Goal: Task Accomplishment & Management: Manage account settings

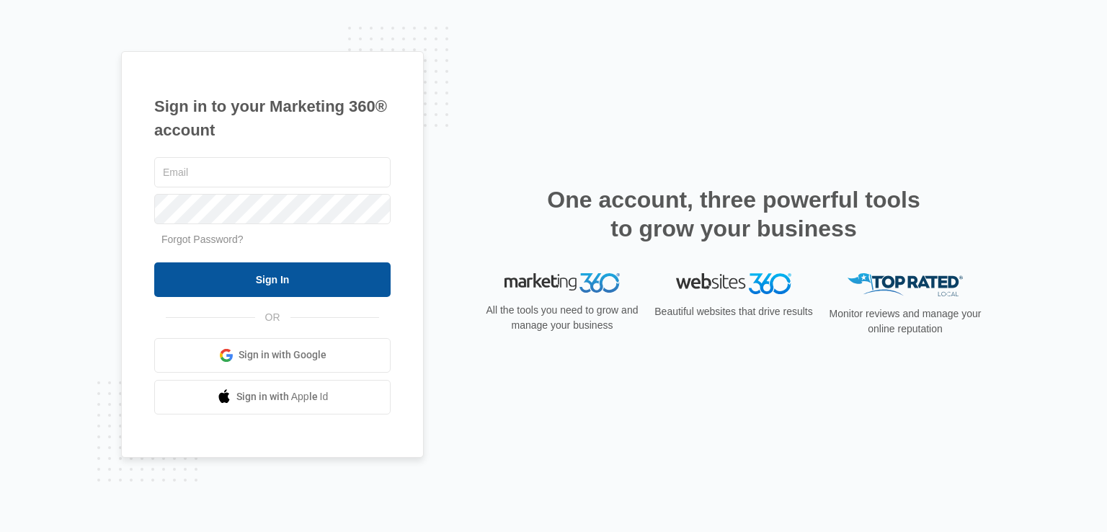
type input "[EMAIL_ADDRESS][DOMAIN_NAME]"
click at [250, 269] on input "Sign In" at bounding box center [272, 279] width 236 height 35
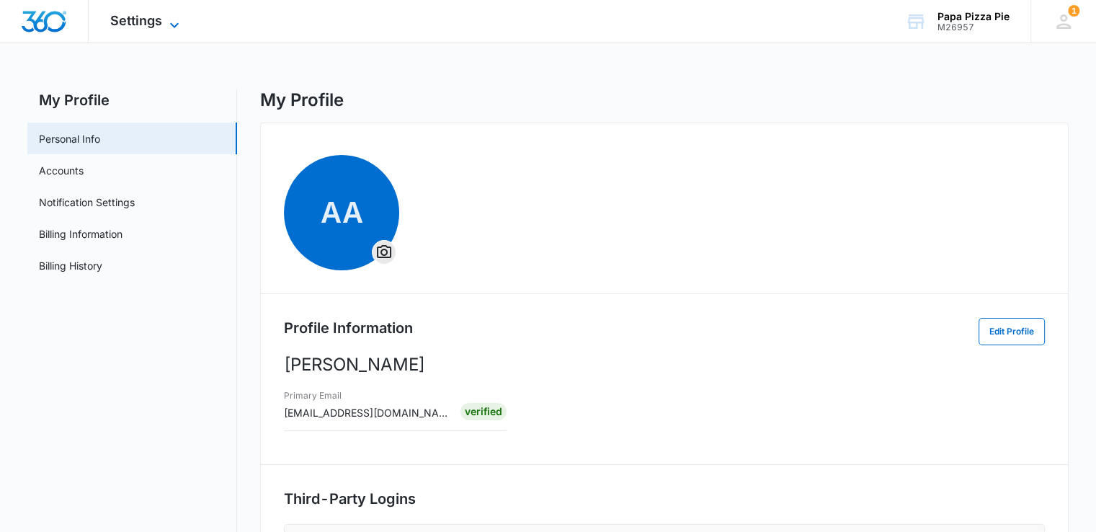
click at [146, 16] on span "Settings" at bounding box center [136, 20] width 52 height 15
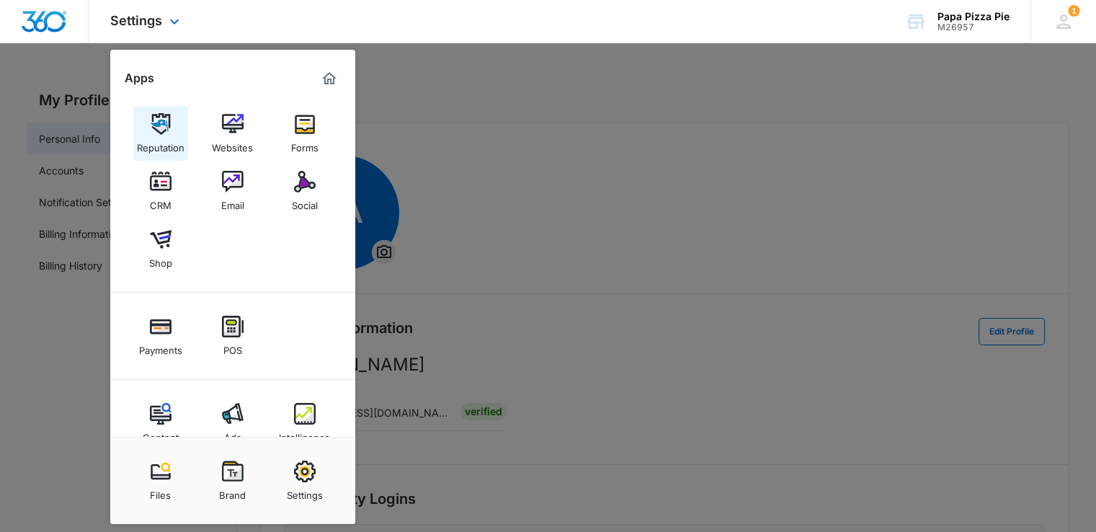
click at [154, 125] on img at bounding box center [161, 124] width 22 height 22
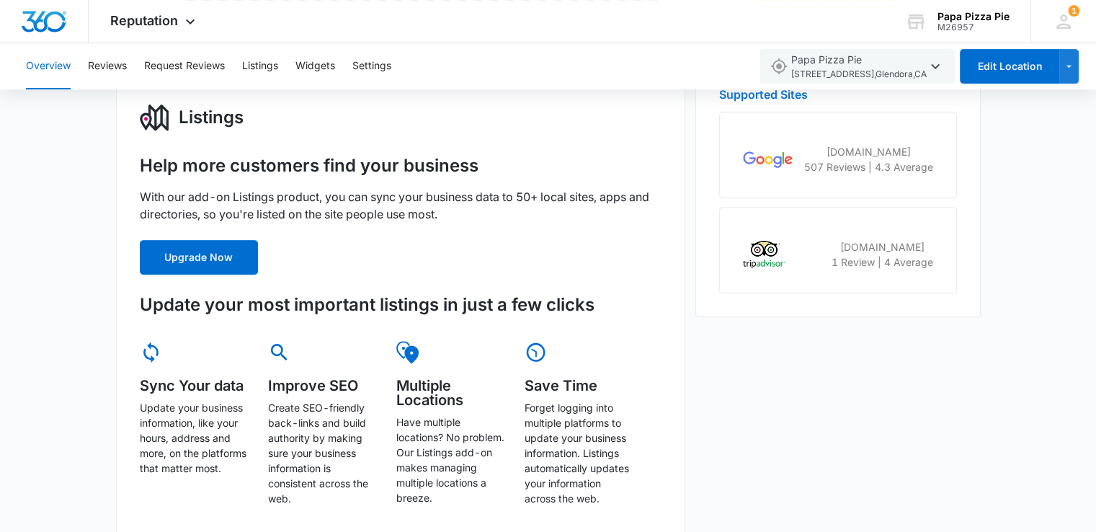
scroll to position [649, 0]
